Goal: Task Accomplishment & Management: Manage account settings

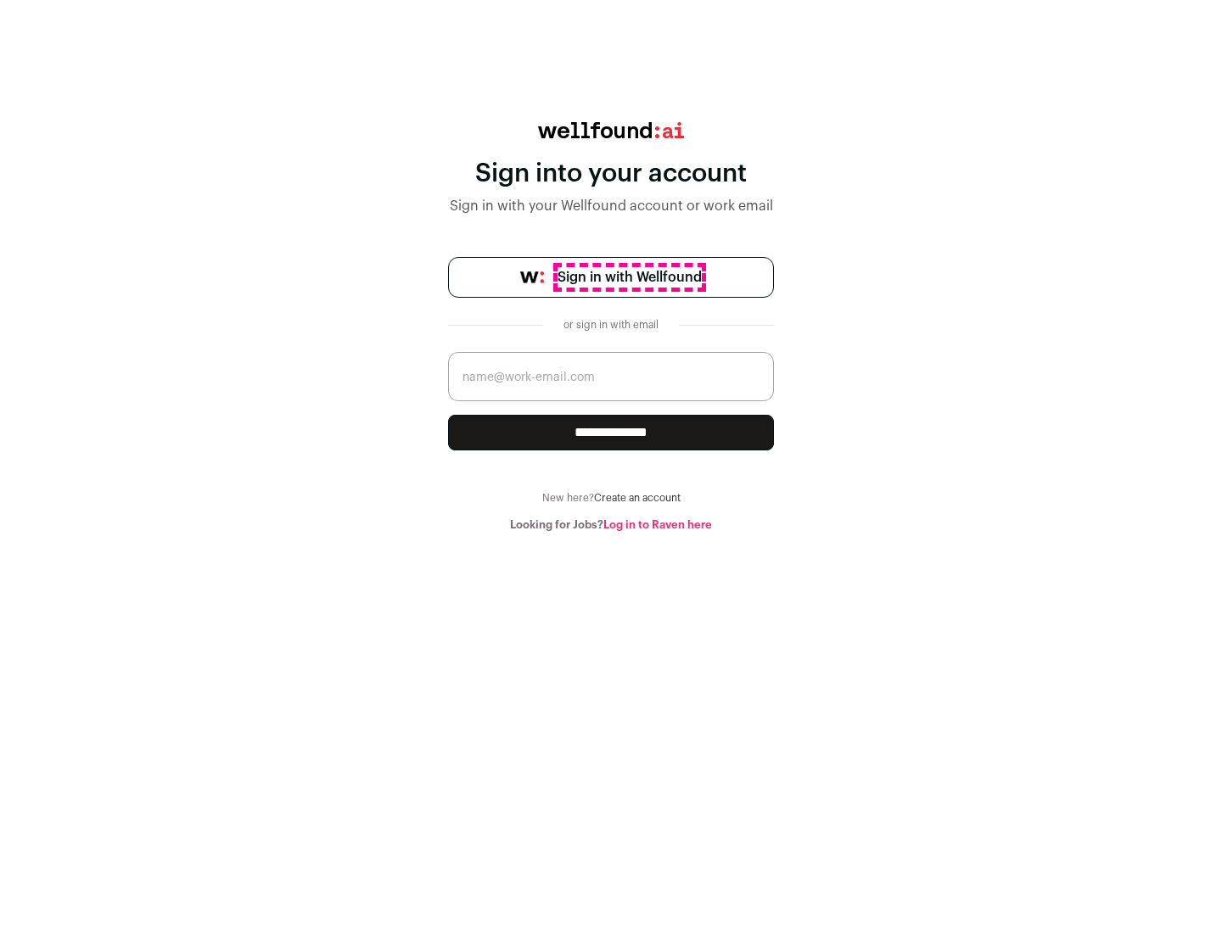
click at [629, 277] on span "Sign in with Wellfound" at bounding box center [629, 277] width 144 height 20
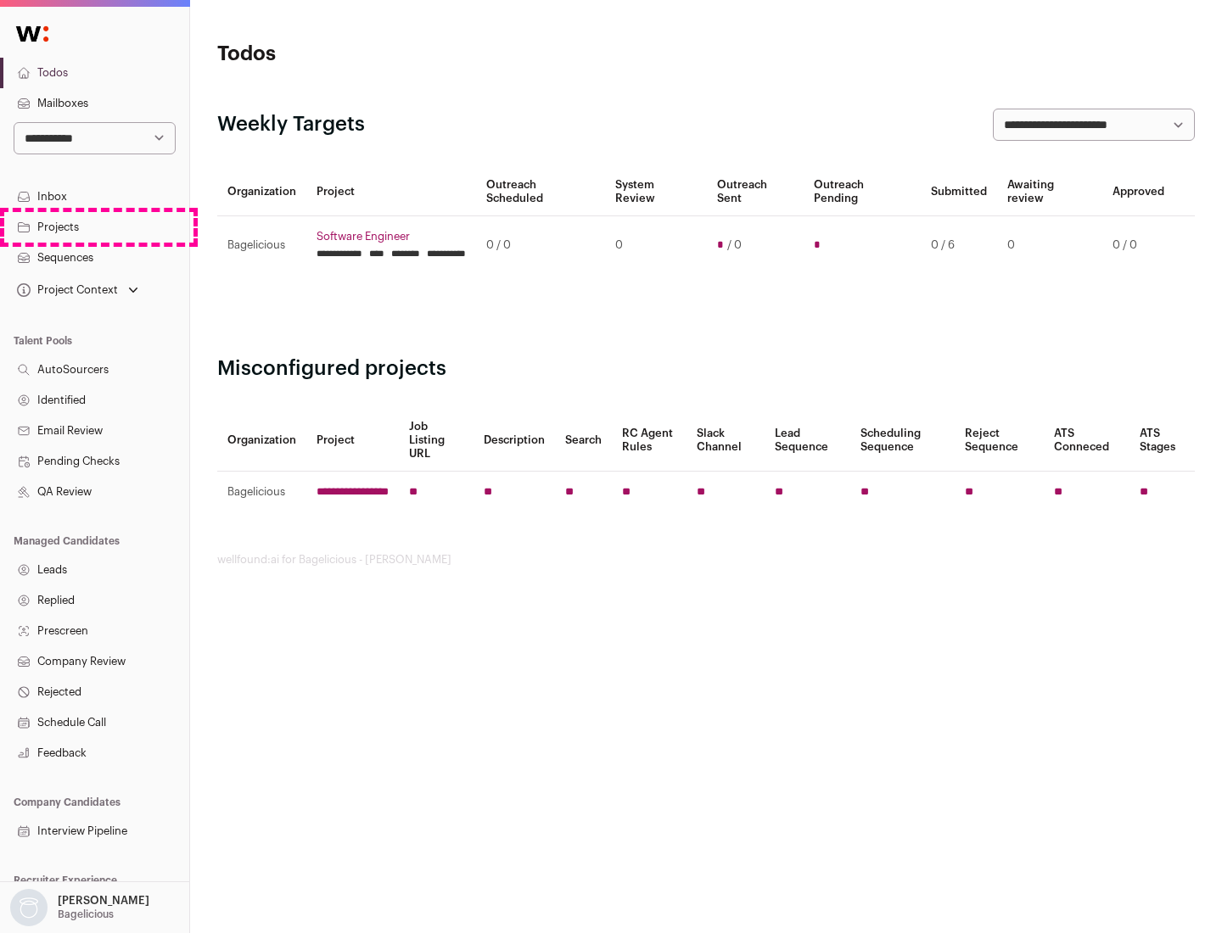
click at [94, 226] on link "Projects" at bounding box center [94, 227] width 189 height 31
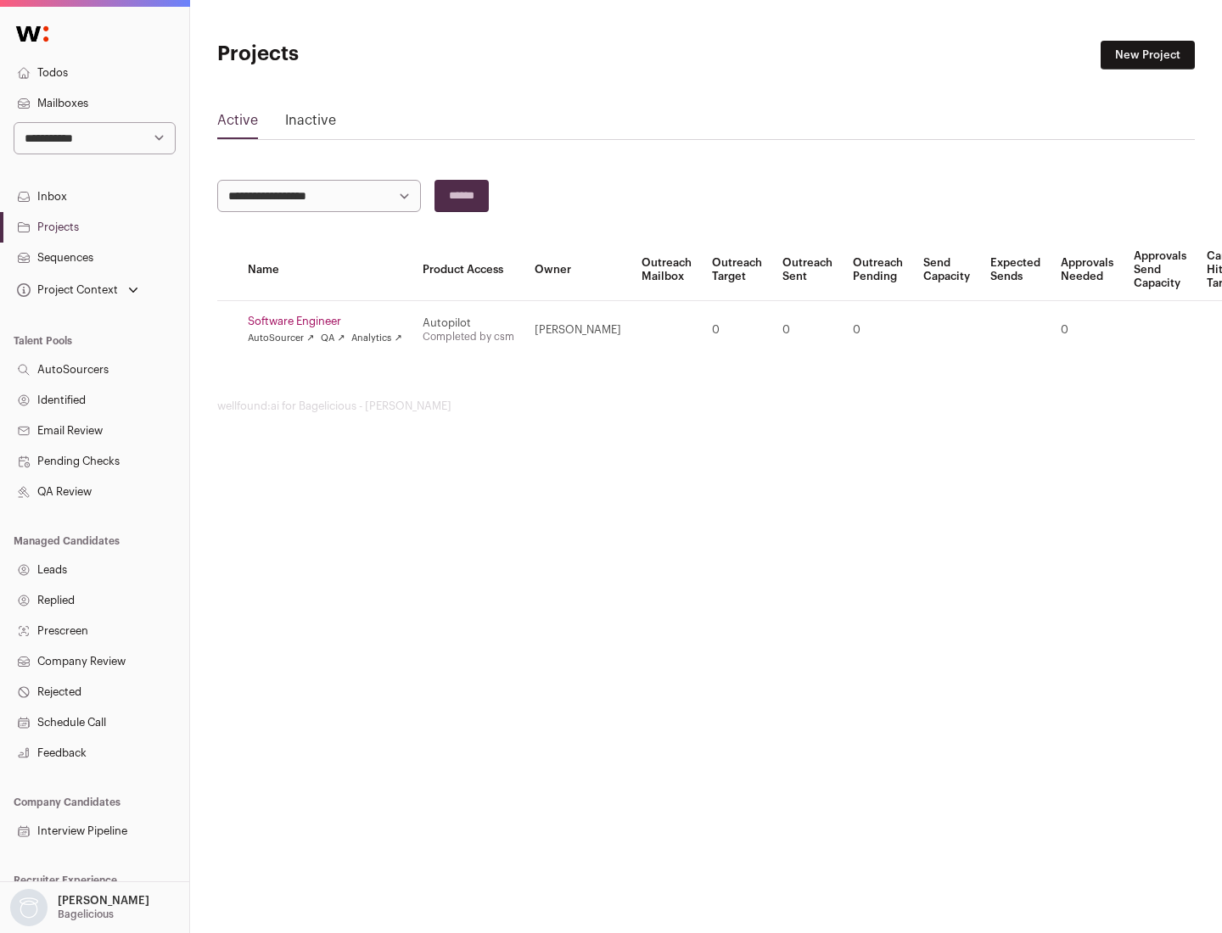
click at [330, 321] on link "Software Engineer" at bounding box center [325, 322] width 154 height 14
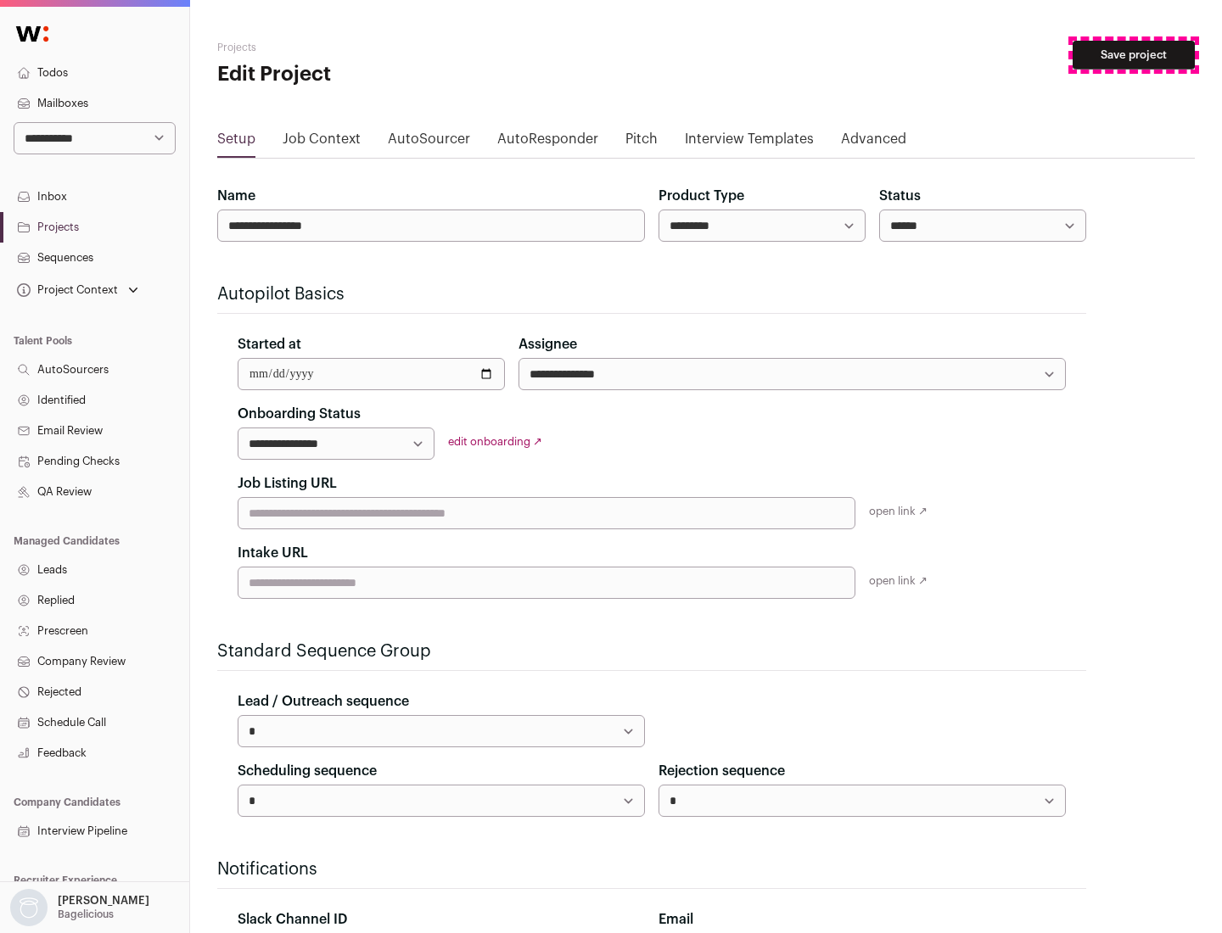
click at [1133, 55] on button "Save project" at bounding box center [1133, 55] width 122 height 29
